Goal: Check status: Check status

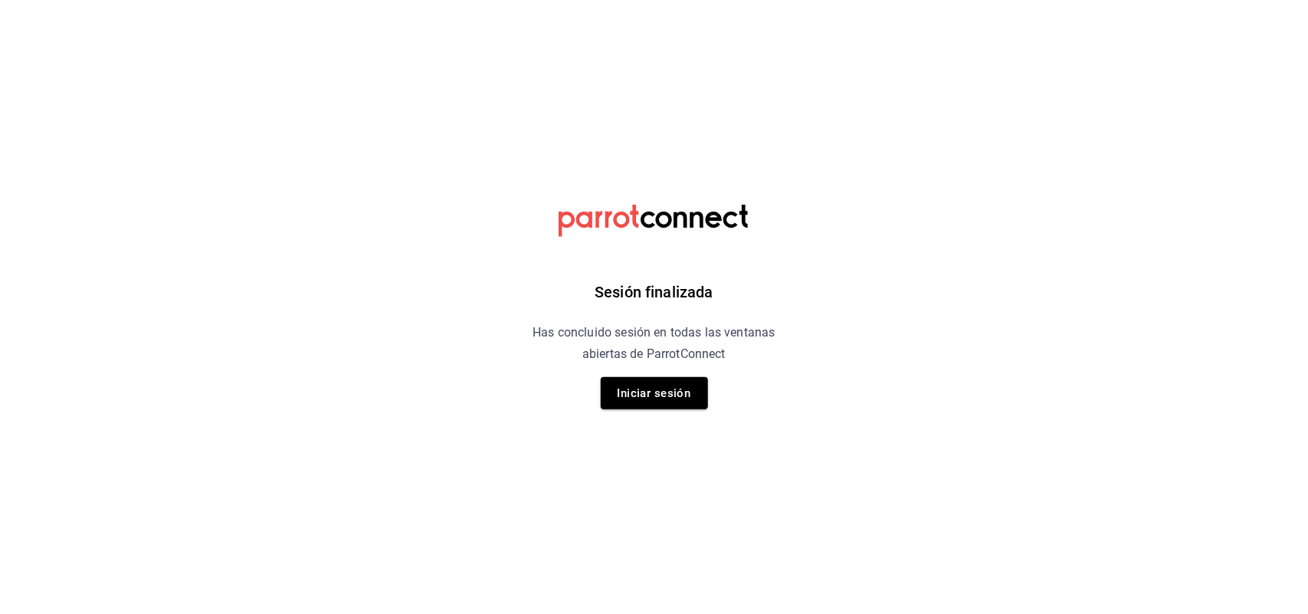
drag, startPoint x: 0, startPoint y: 0, endPoint x: 609, endPoint y: 350, distance: 702.4
click at [609, 350] on h6 "Has concluido sesión en todas las ventanas abiertas de ParrotConnect" at bounding box center [654, 343] width 280 height 43
click at [640, 391] on button "Iniciar sesión" at bounding box center [654, 393] width 107 height 32
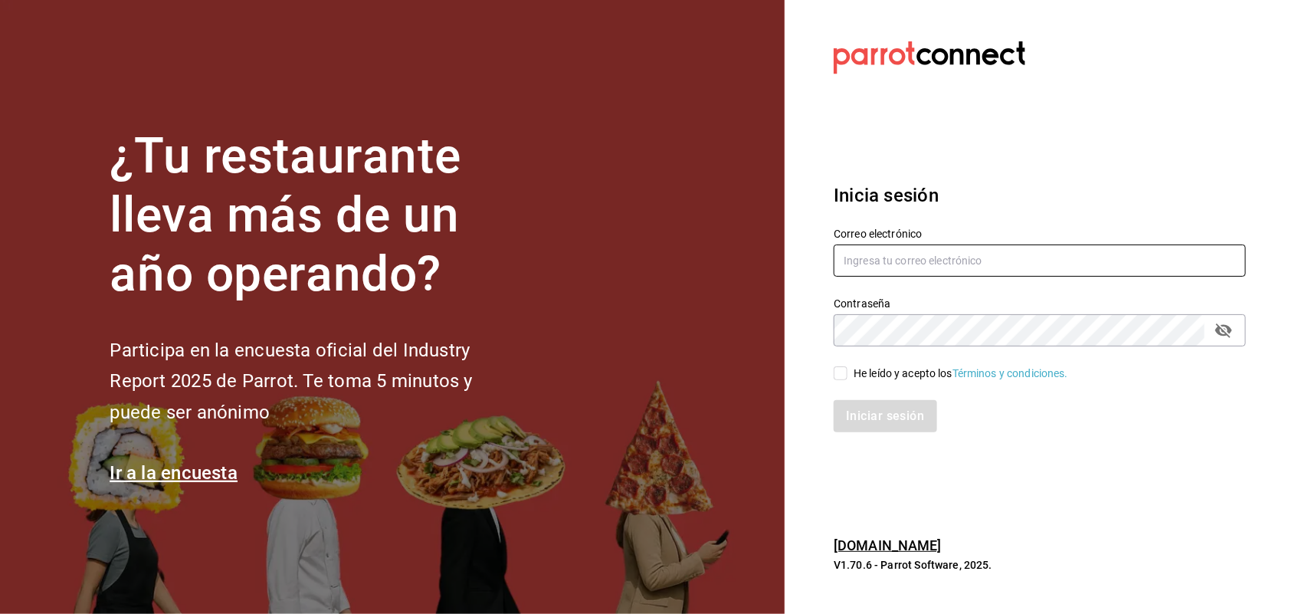
click at [894, 272] on input "text" at bounding box center [1039, 260] width 412 height 32
type input "joseline@inteconsa.com"
click at [843, 368] on input "He leído y acepto los Términos y condiciones." at bounding box center [840, 373] width 14 height 14
checkbox input "true"
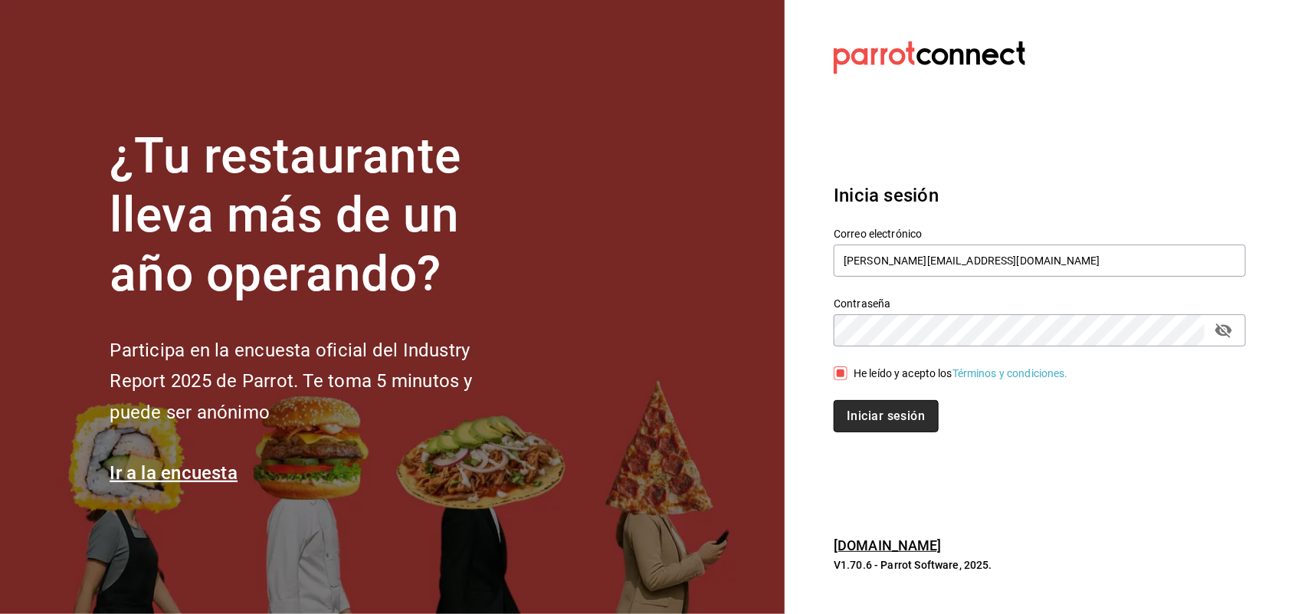
click at [854, 415] on button "Iniciar sesión" at bounding box center [885, 416] width 104 height 32
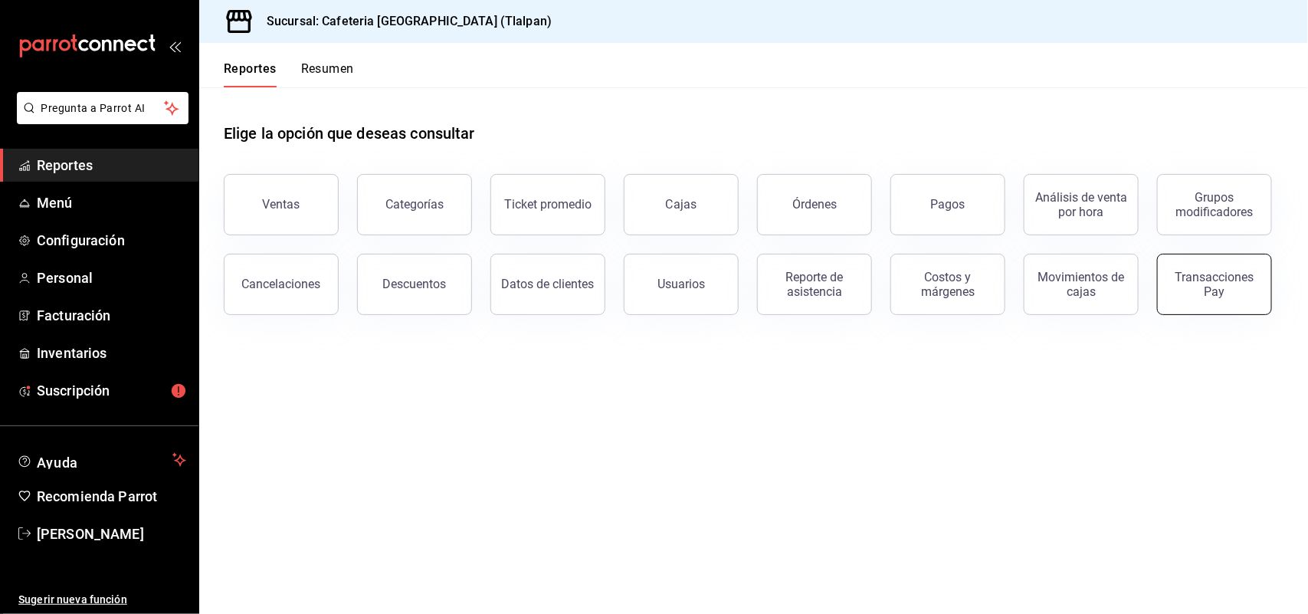
click at [1191, 270] on button "Transacciones Pay" at bounding box center [1214, 284] width 115 height 61
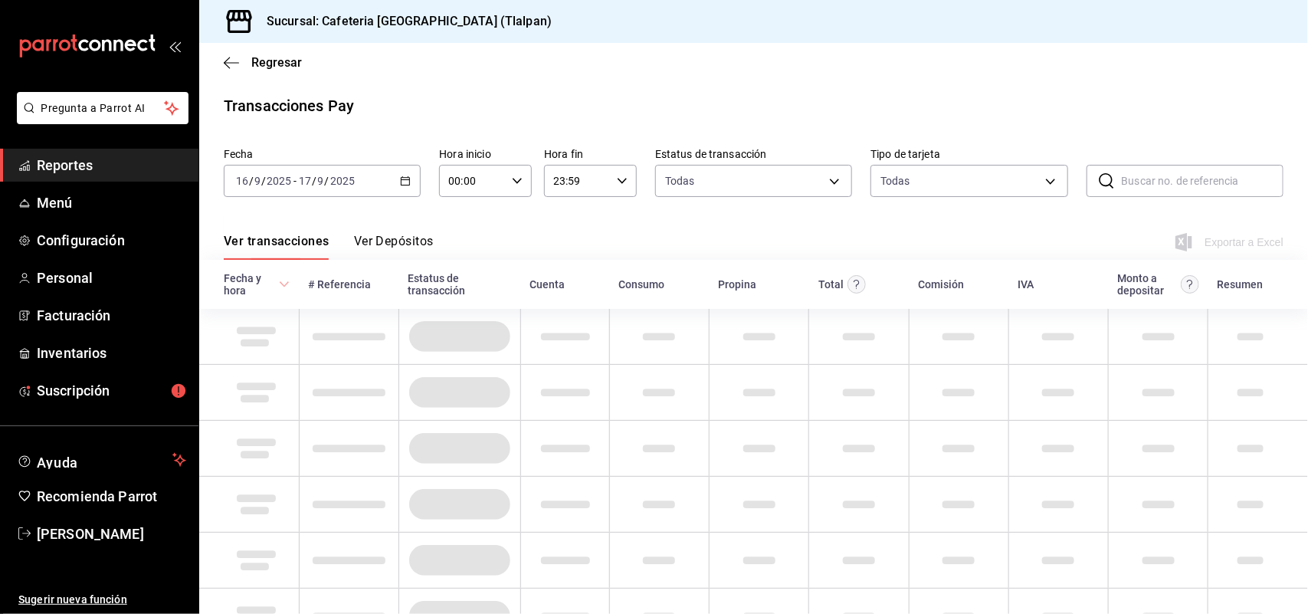
click at [402, 237] on button "Ver Depósitos" at bounding box center [394, 247] width 80 height 26
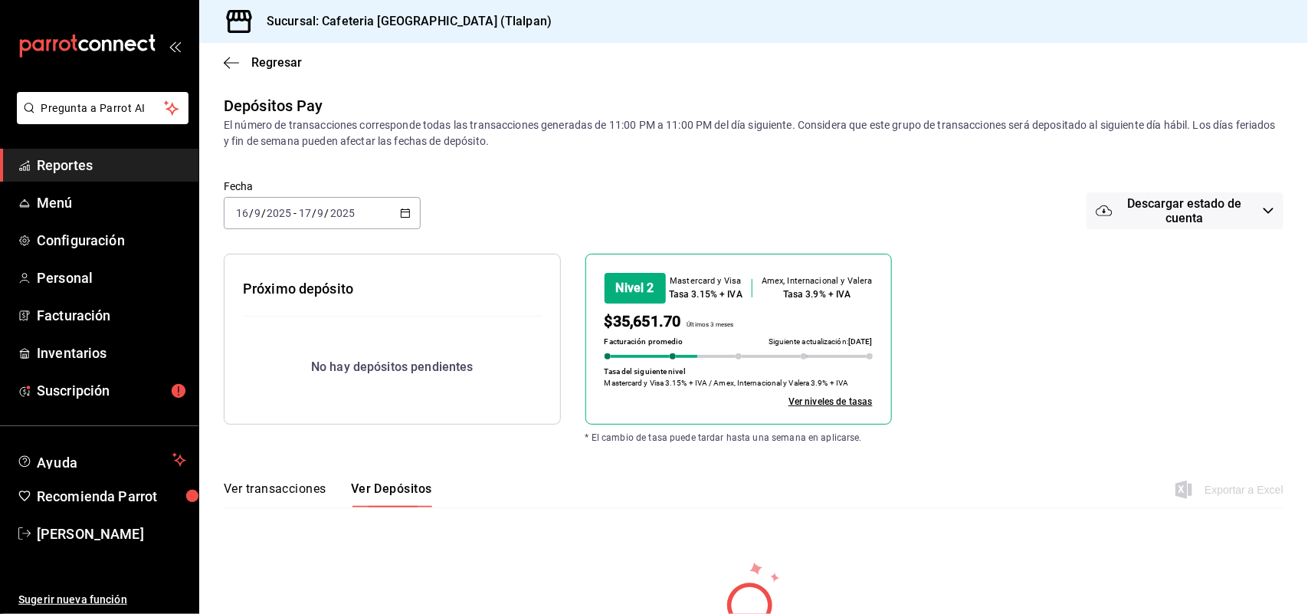
click at [400, 217] on icon "button" at bounding box center [405, 213] width 11 height 11
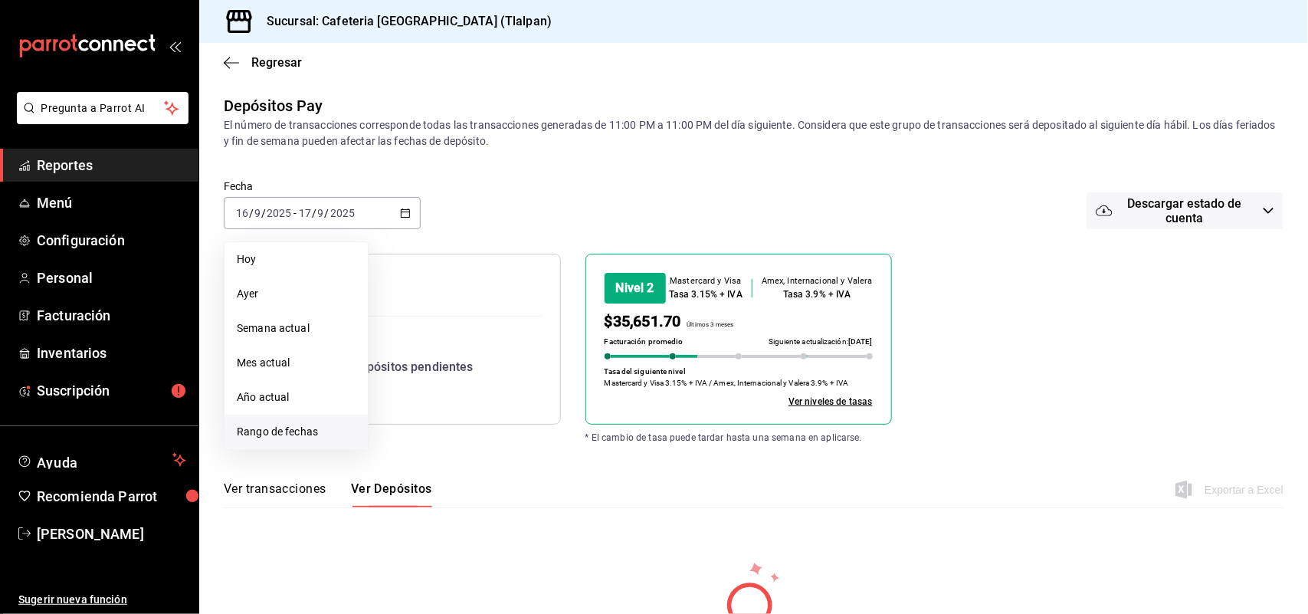
click at [299, 416] on li "Rango de fechas" at bounding box center [295, 431] width 143 height 34
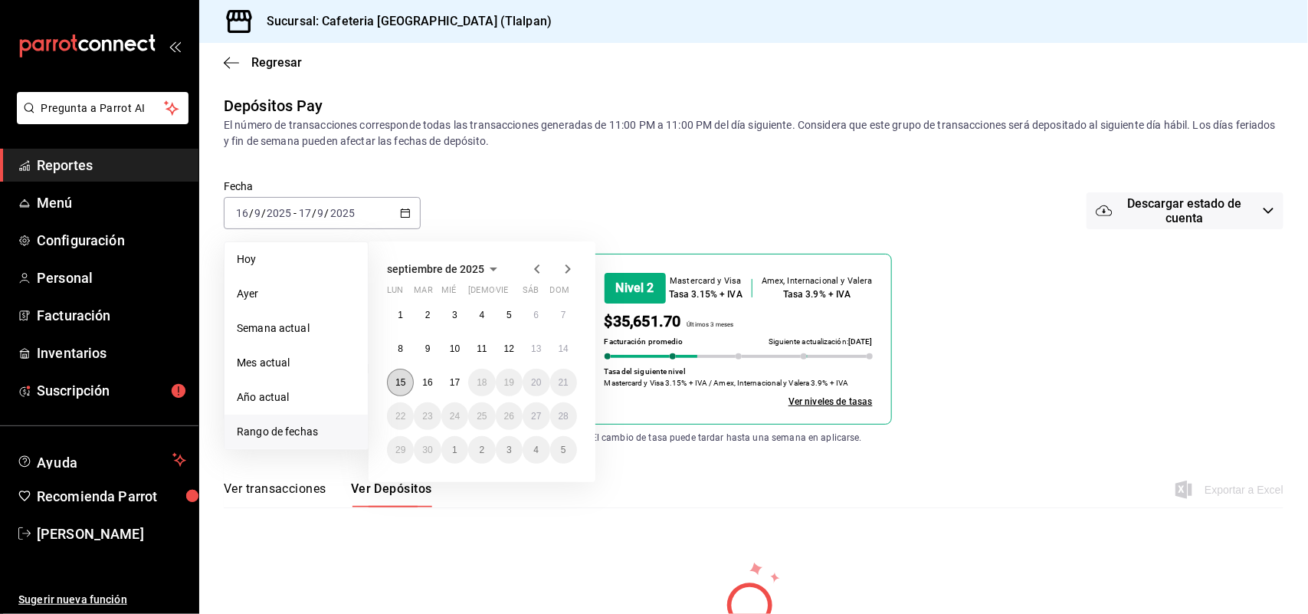
click at [404, 385] on abbr "15" at bounding box center [400, 382] width 10 height 11
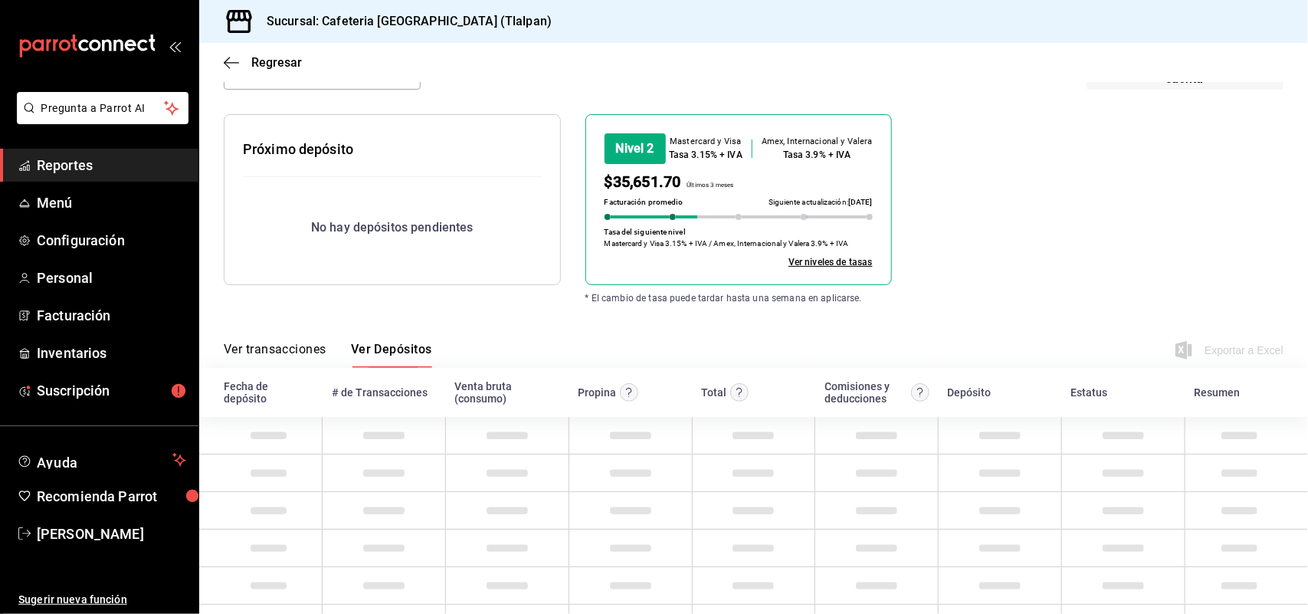
scroll to position [19, 0]
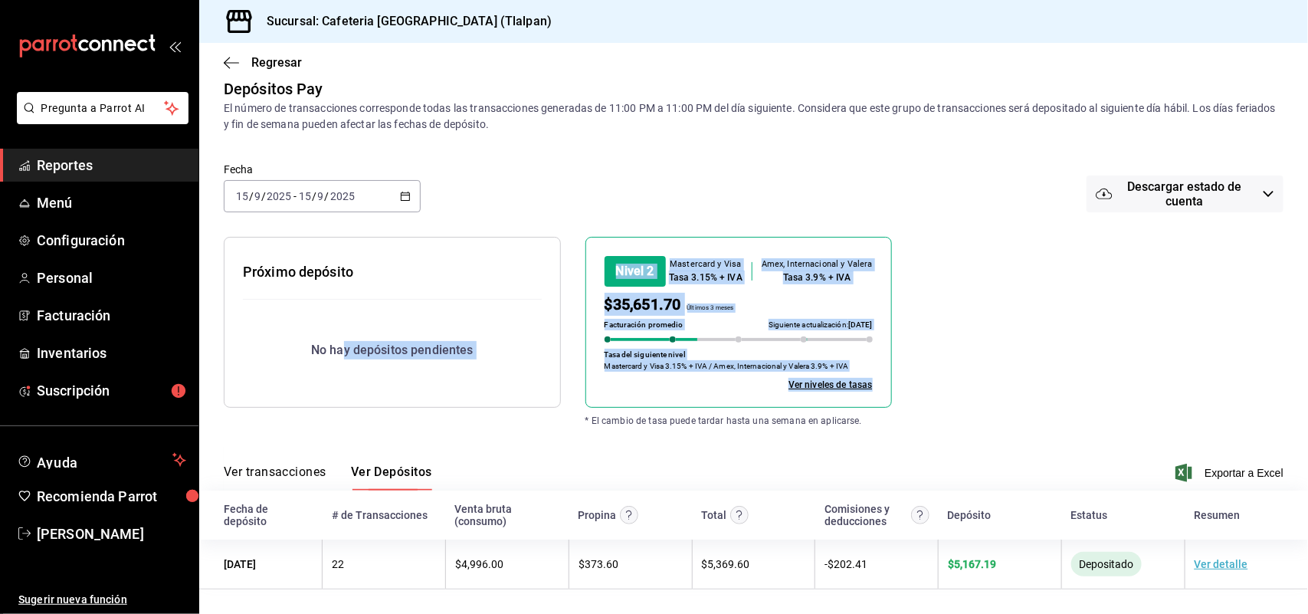
drag, startPoint x: 554, startPoint y: 420, endPoint x: 155, endPoint y: 257, distance: 430.4
click at [203, 278] on div "Depósitos Pay El número de transacciones corresponde todas las transacciones ge…" at bounding box center [753, 333] width 1108 height 512
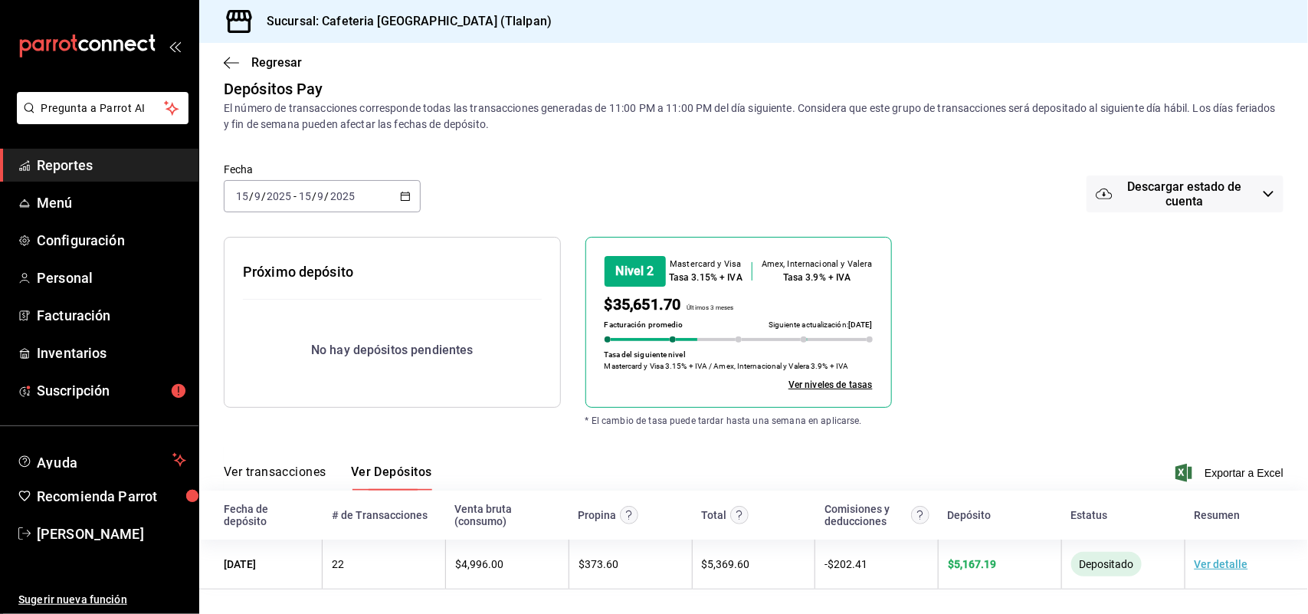
click at [220, 60] on div "Regresar" at bounding box center [753, 62] width 1108 height 39
click at [231, 60] on icon "button" at bounding box center [231, 63] width 15 height 14
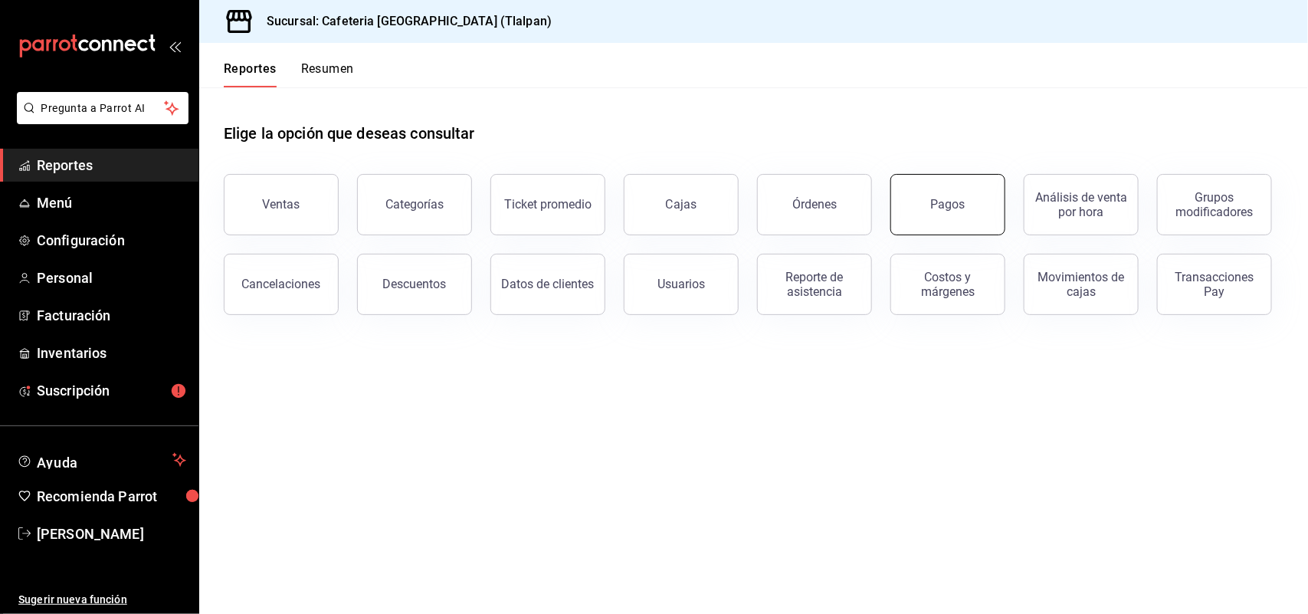
click at [960, 197] on div "Pagos" at bounding box center [948, 204] width 34 height 15
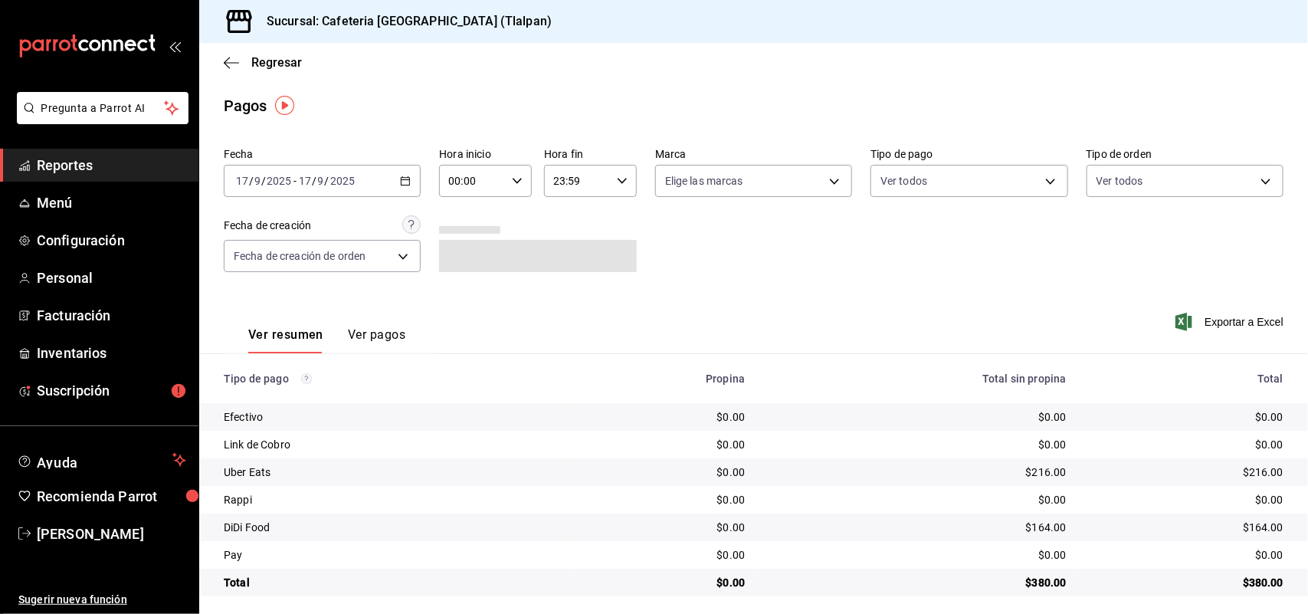
click at [401, 184] on icon "button" at bounding box center [405, 180] width 11 height 11
click at [542, 295] on div "Ver resumen Ver pagos Exportar a Excel" at bounding box center [753, 330] width 1108 height 81
click at [232, 63] on icon "button" at bounding box center [231, 63] width 15 height 14
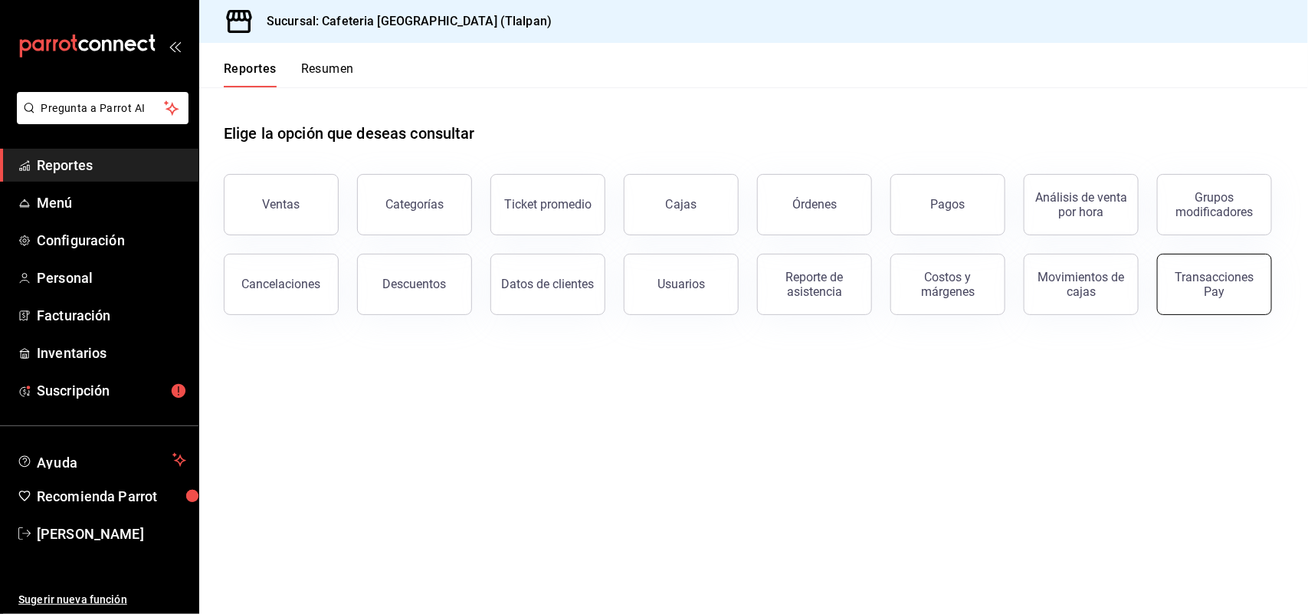
click at [1193, 291] on div "Transacciones Pay" at bounding box center [1214, 284] width 95 height 29
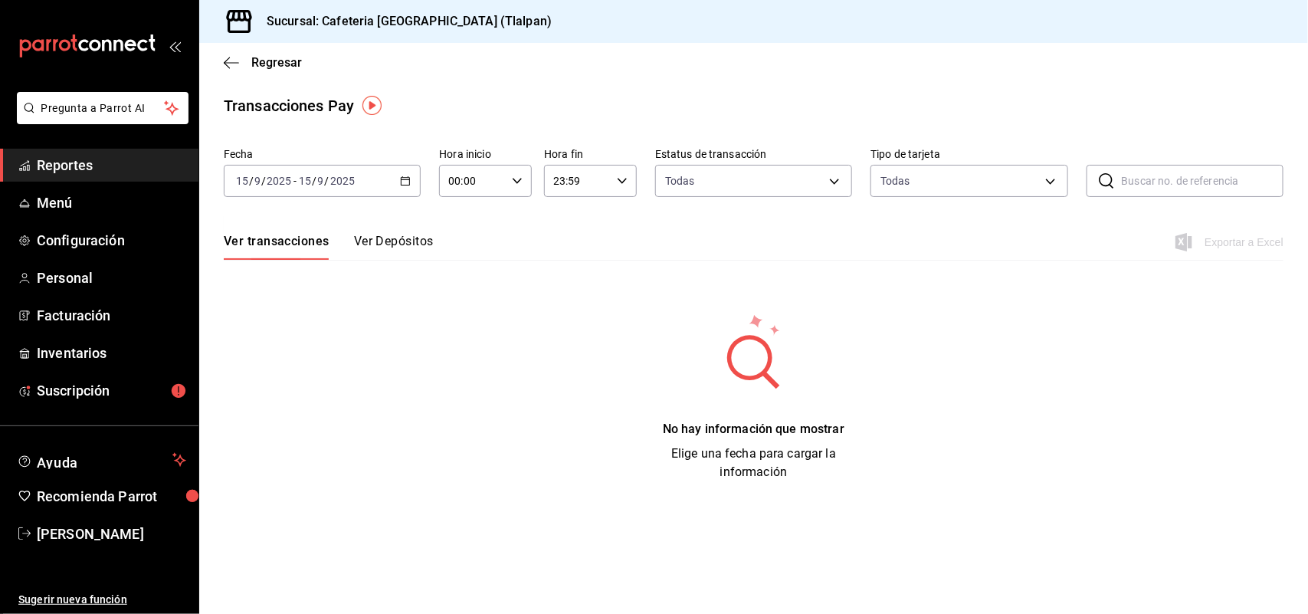
click at [397, 245] on button "Ver Depósitos" at bounding box center [394, 247] width 80 height 26
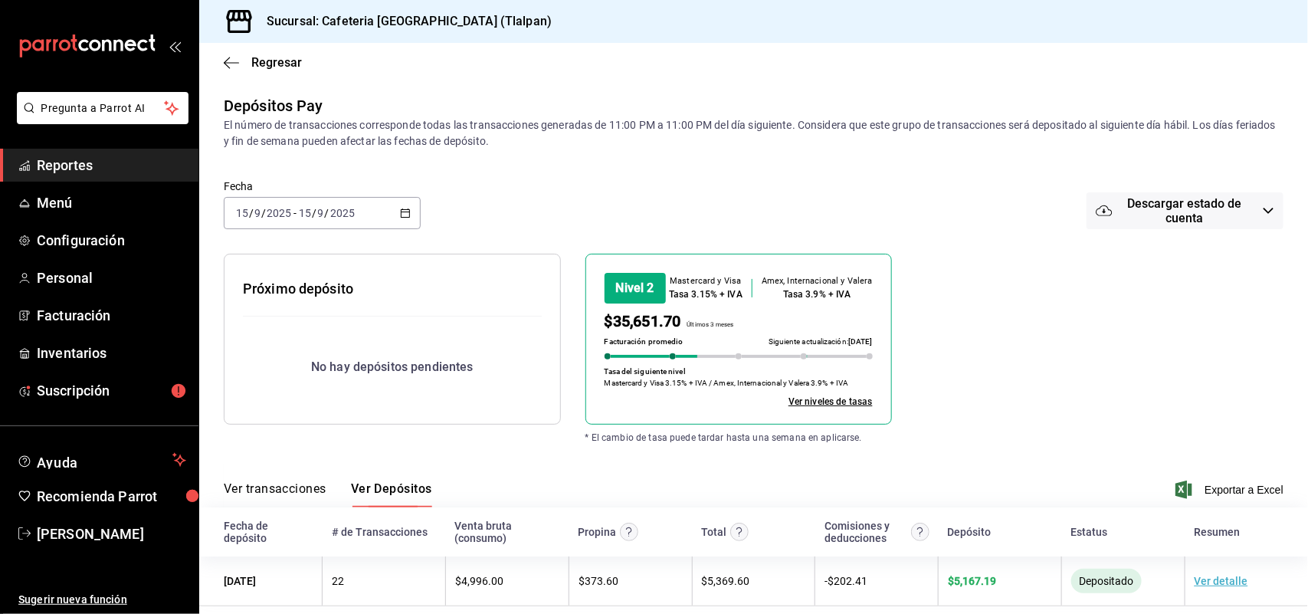
click at [402, 208] on icon "button" at bounding box center [405, 213] width 11 height 11
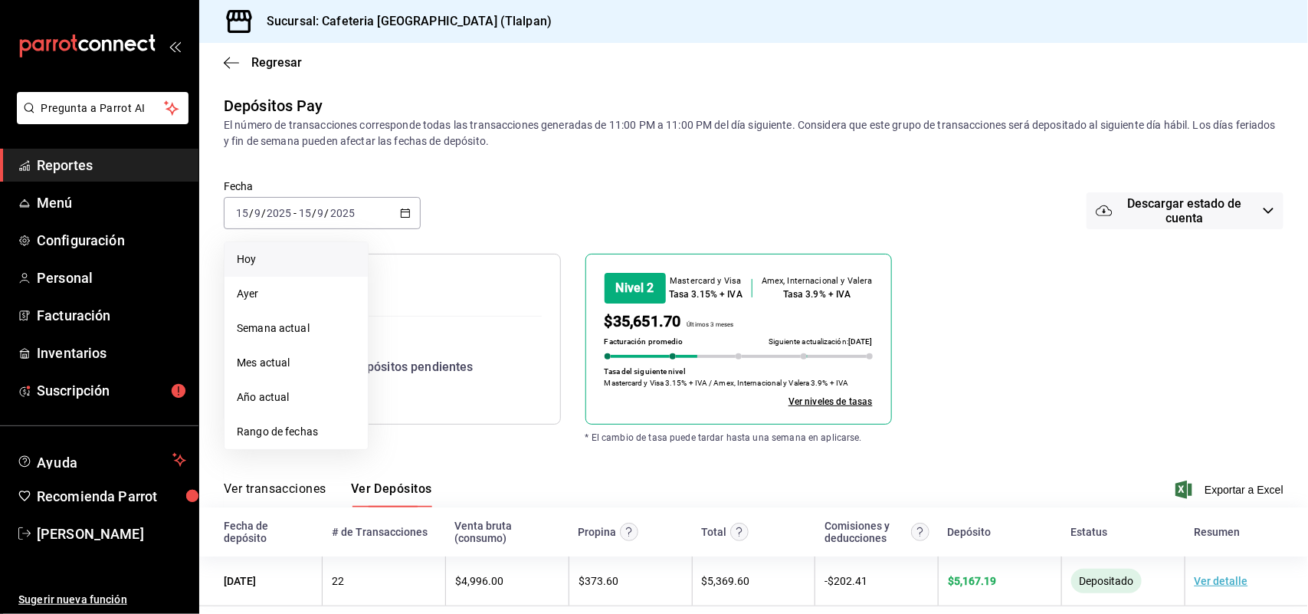
click at [287, 259] on span "Hoy" at bounding box center [296, 259] width 119 height 16
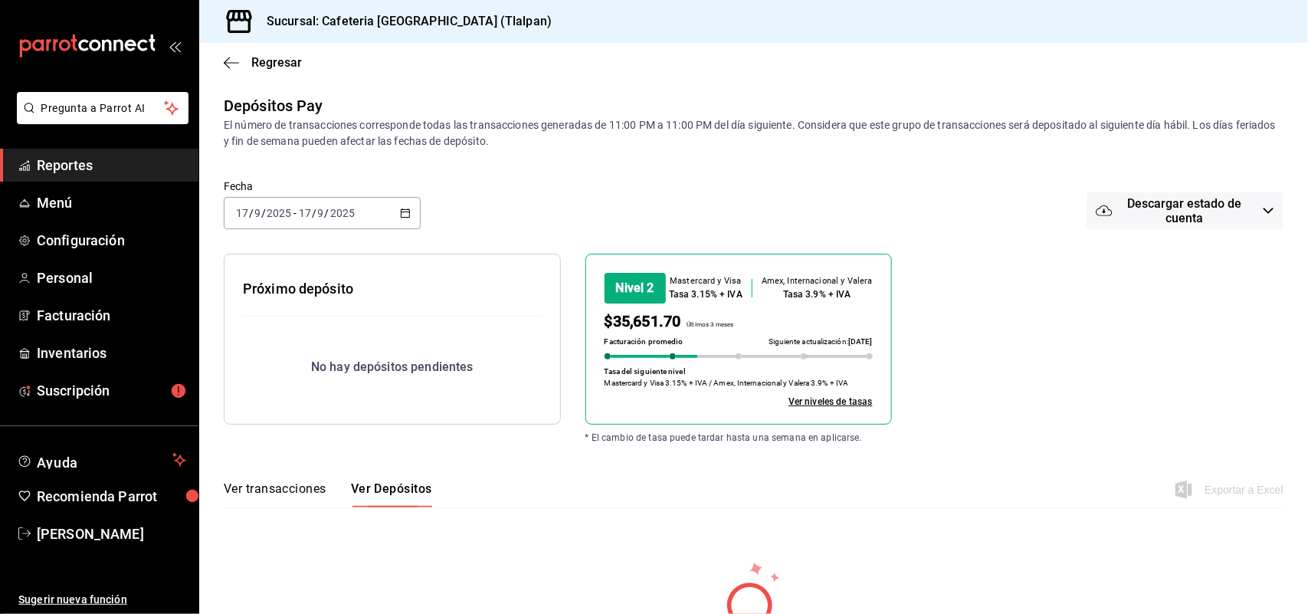
click at [402, 214] on icon "button" at bounding box center [405, 213] width 11 height 11
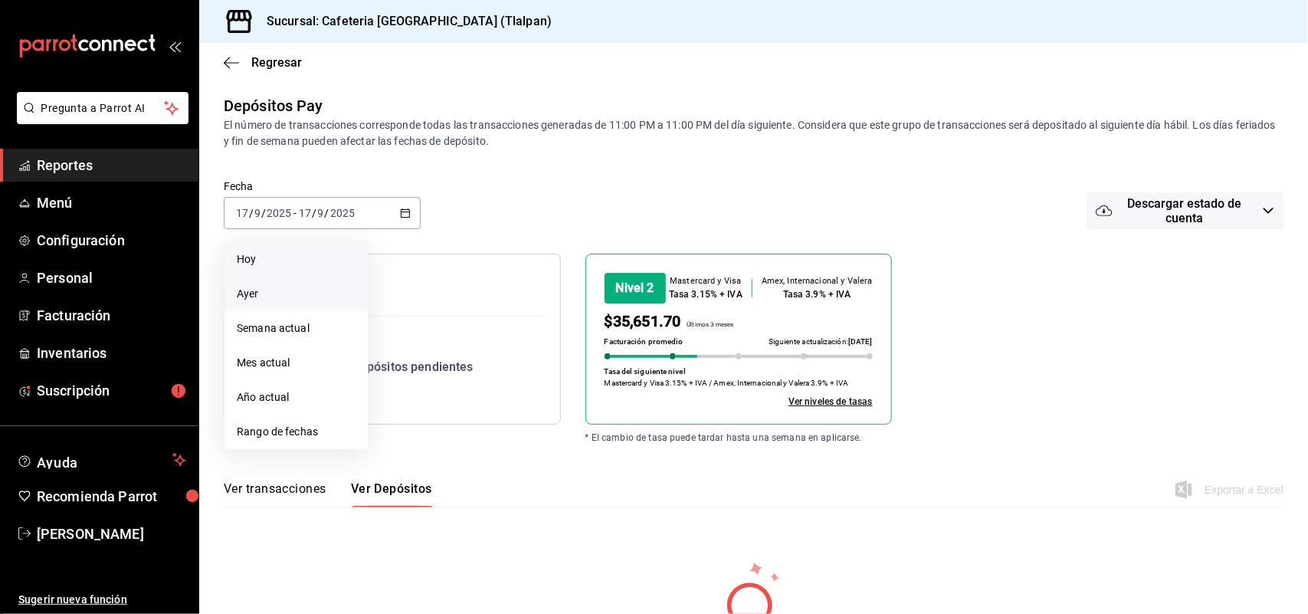
click at [308, 299] on span "Ayer" at bounding box center [296, 294] width 119 height 16
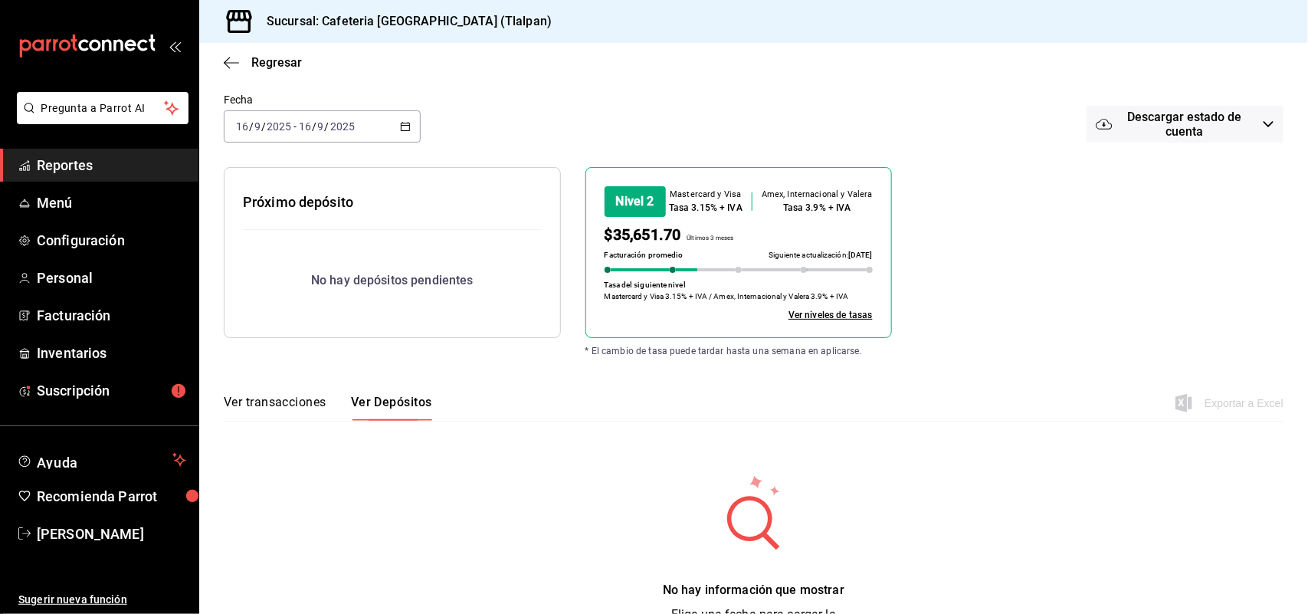
scroll to position [67, 0]
